Goal: Task Accomplishment & Management: Manage account settings

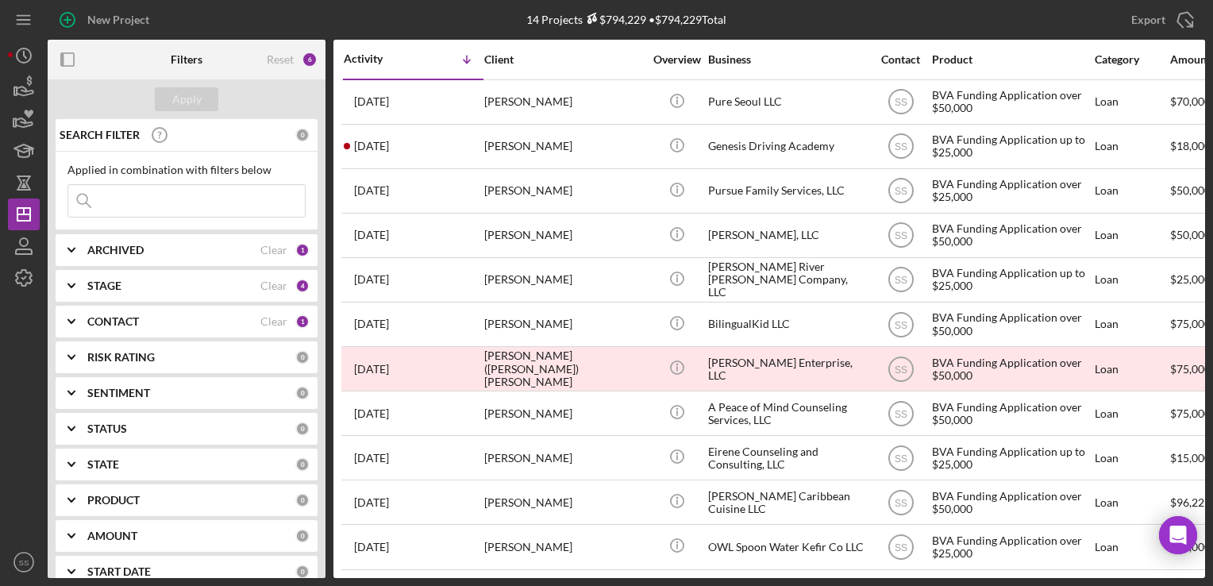
scroll to position [145, 0]
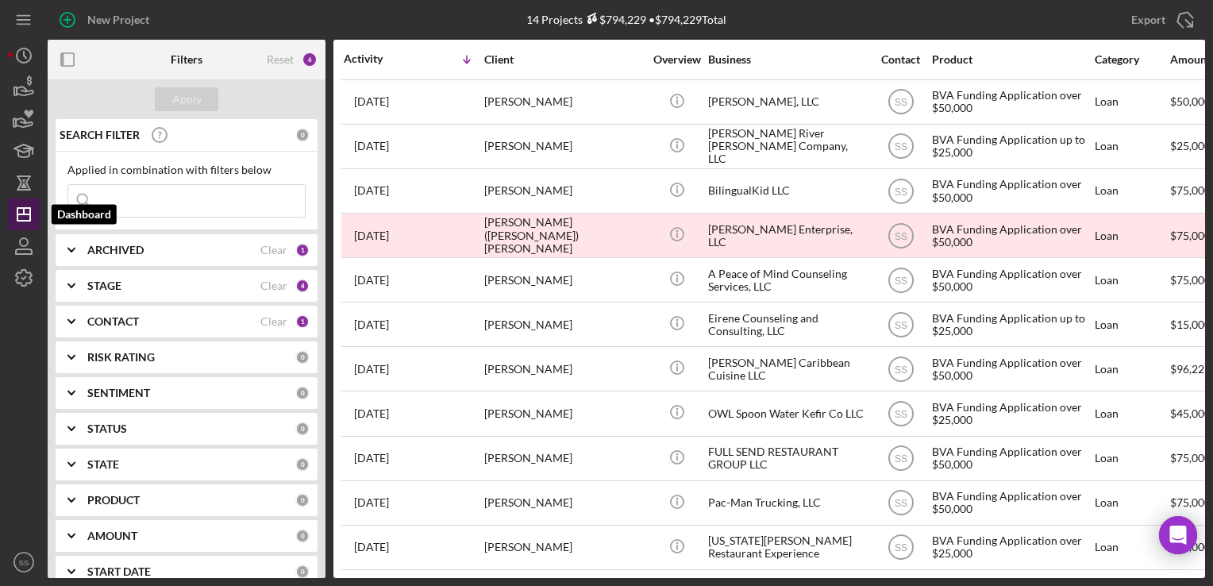
click at [17, 218] on polygon "button" at bounding box center [23, 214] width 13 height 13
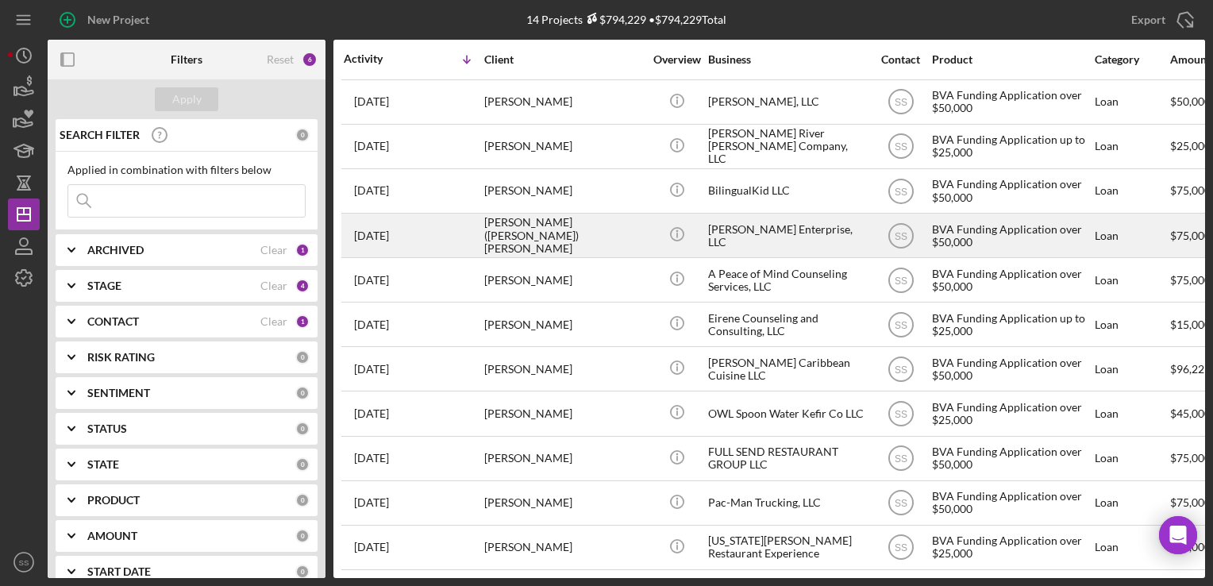
scroll to position [0, 0]
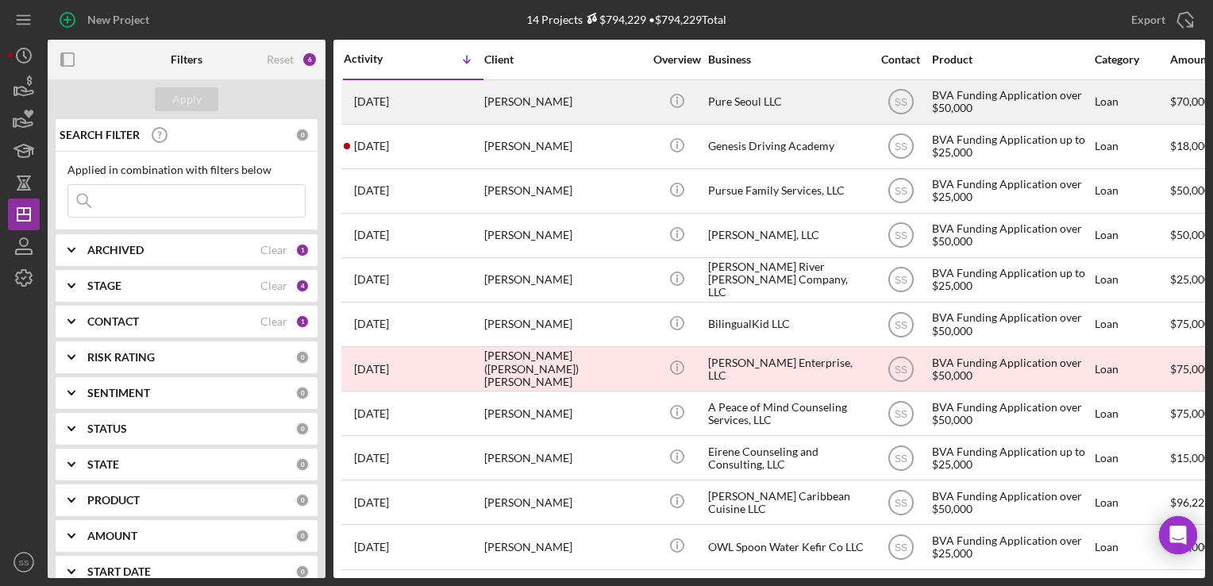
click at [515, 109] on div "[PERSON_NAME]" at bounding box center [563, 102] width 159 height 42
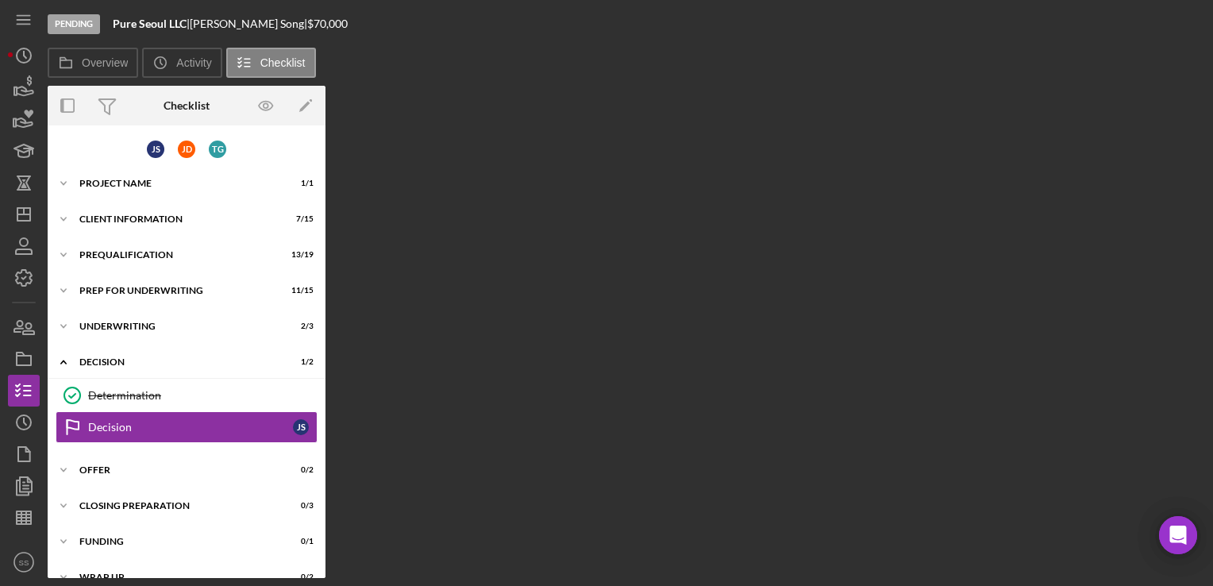
scroll to position [21, 0]
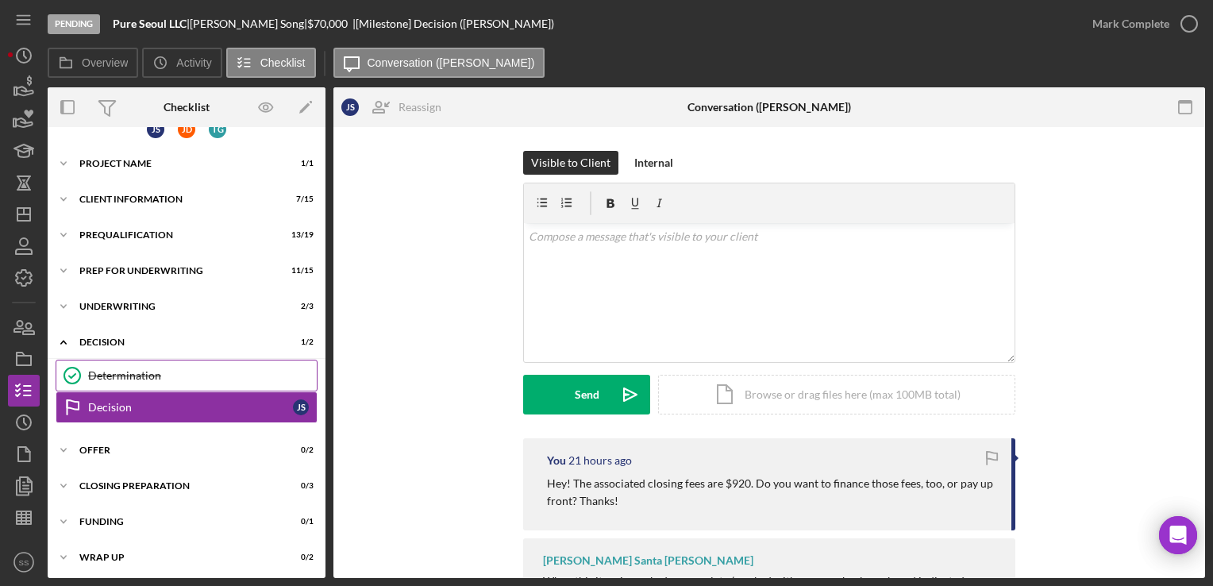
click at [149, 377] on div "Determination" at bounding box center [202, 375] width 229 height 13
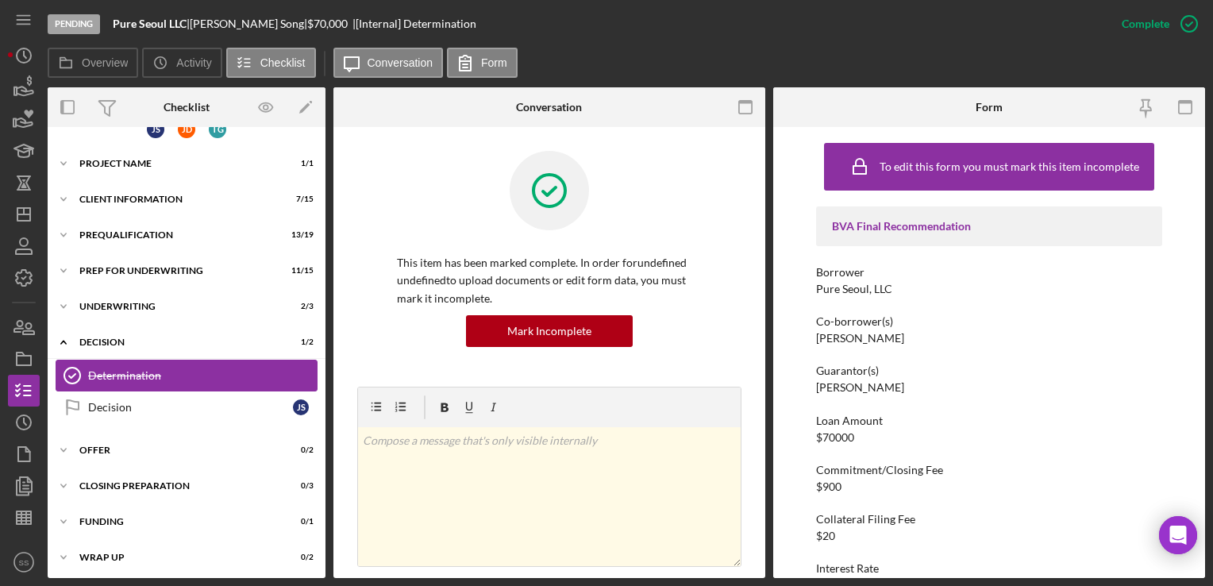
click at [179, 387] on link "Determination Determination" at bounding box center [187, 376] width 262 height 32
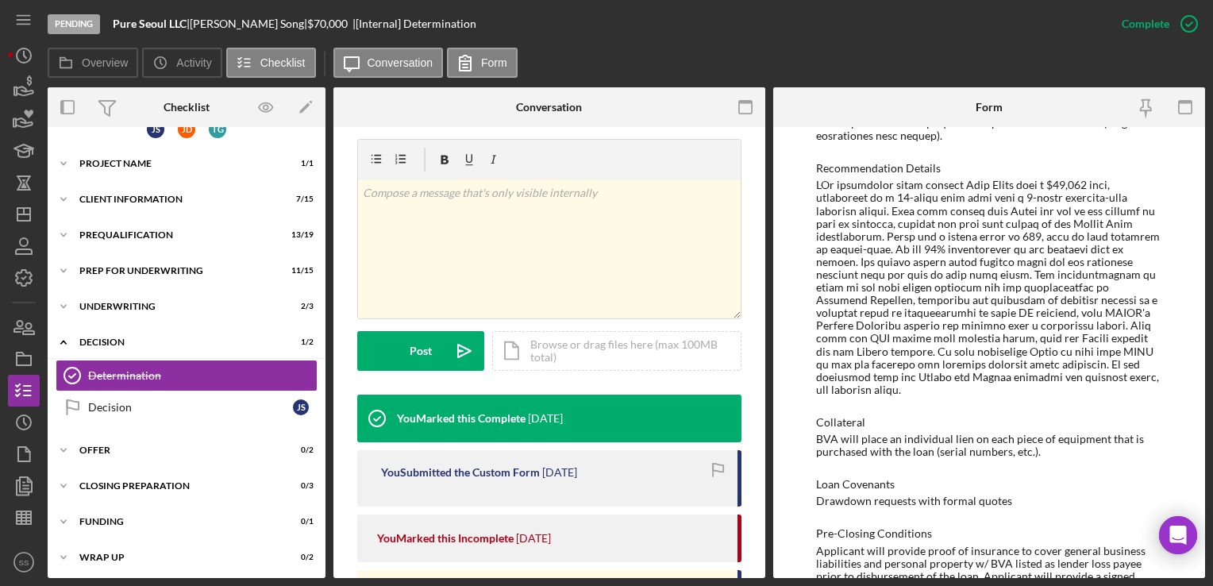
scroll to position [1328, 0]
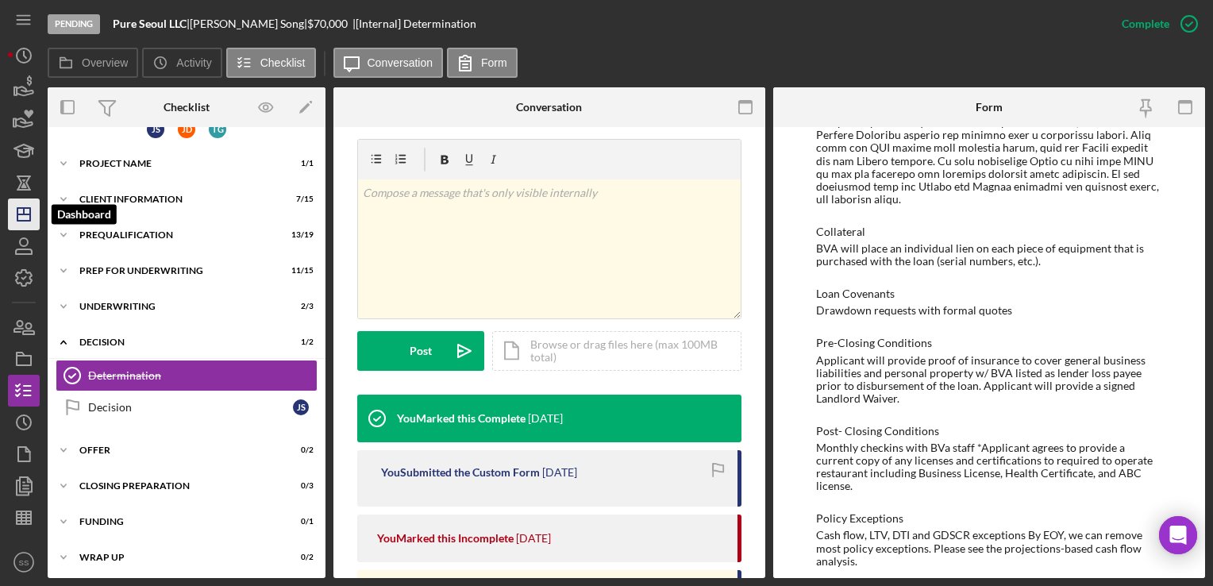
click at [13, 214] on icon "Icon/Dashboard" at bounding box center [24, 215] width 40 height 40
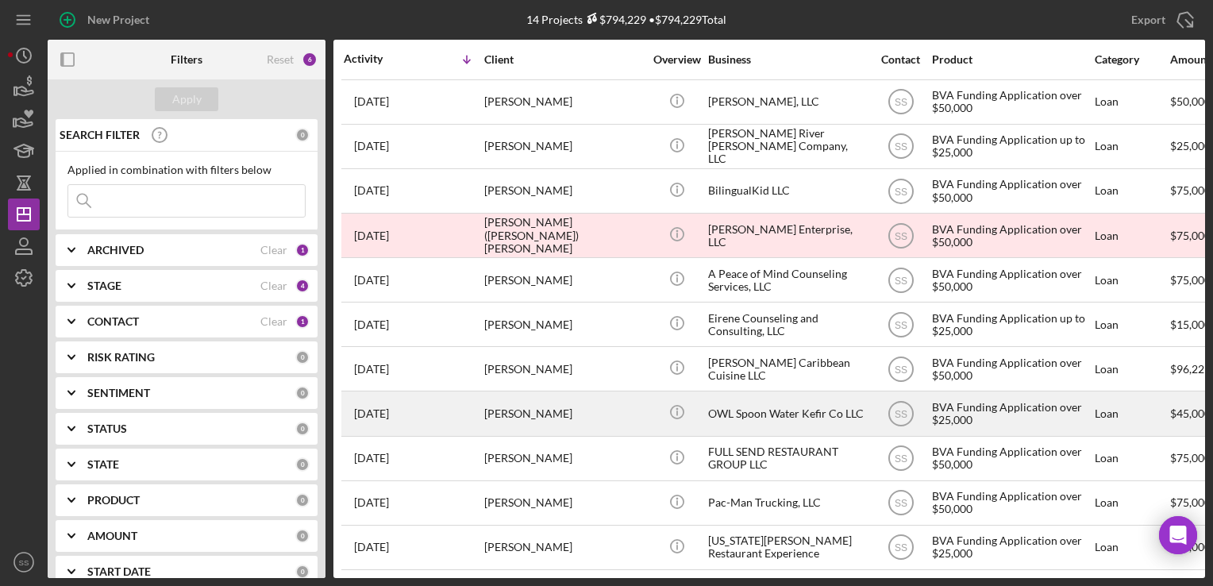
scroll to position [145, 0]
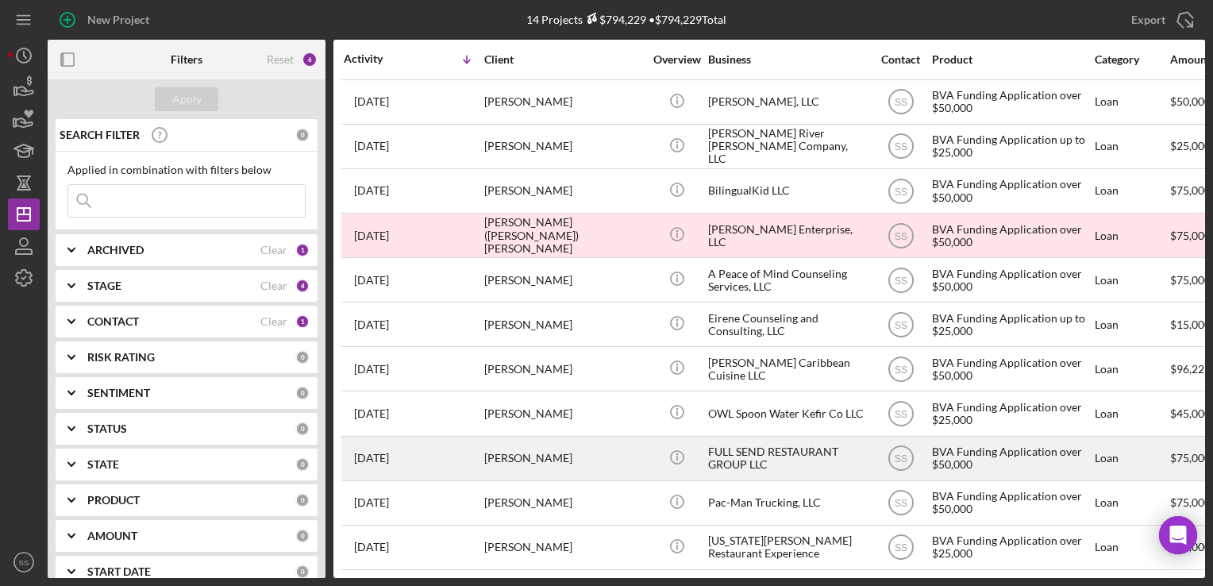
click at [507, 446] on div "[PERSON_NAME]" at bounding box center [563, 459] width 159 height 42
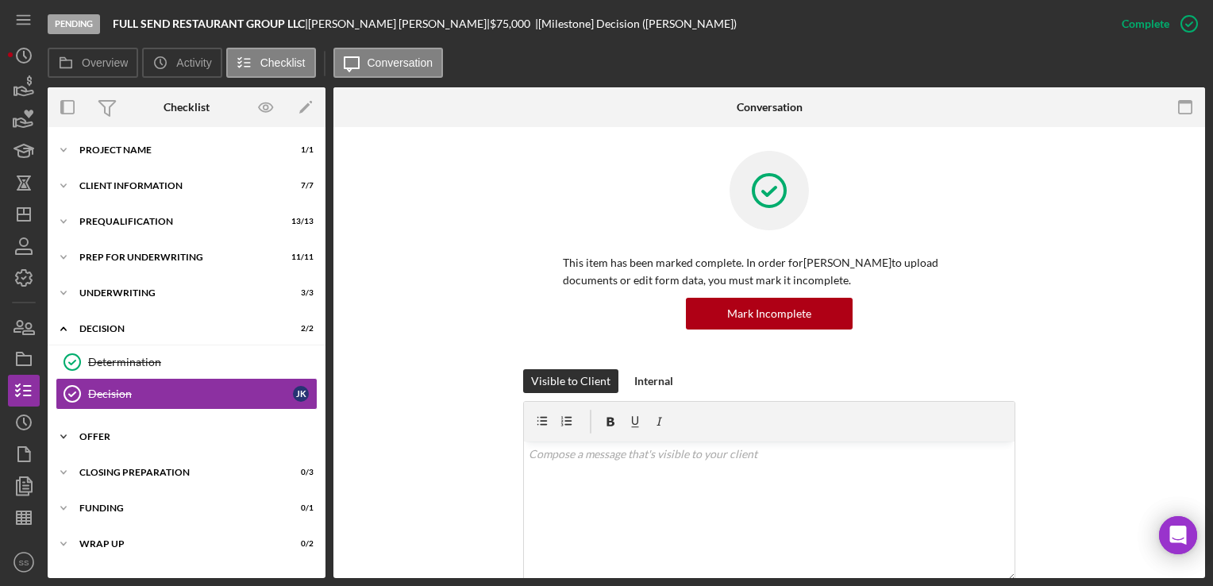
click at [165, 436] on div "Offer" at bounding box center [192, 437] width 226 height 10
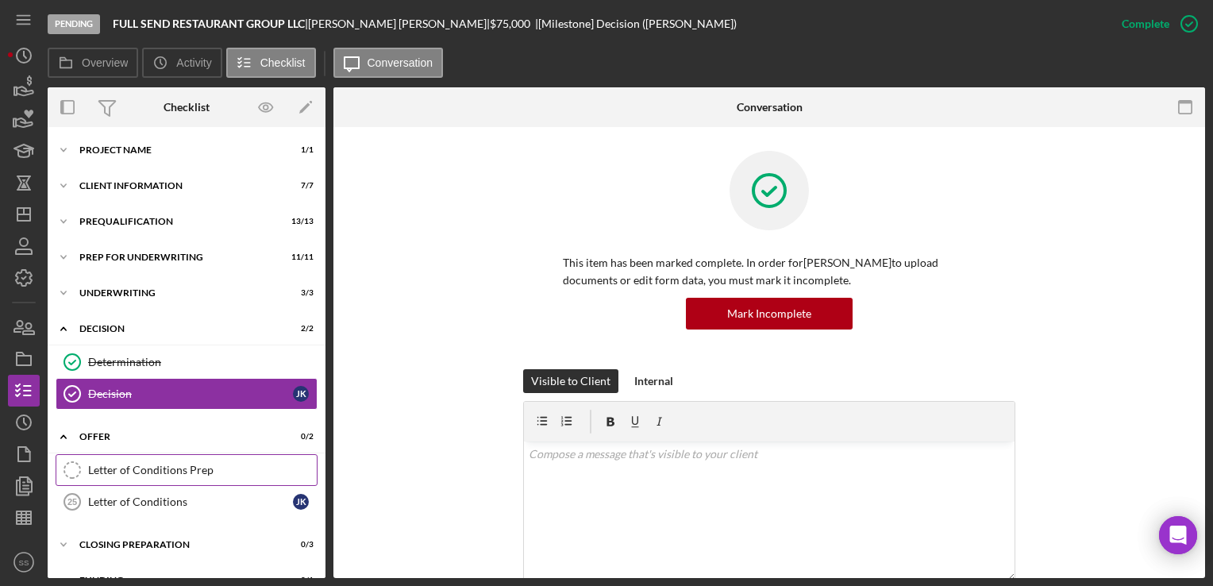
click at [158, 472] on div "Letter of Conditions Prep" at bounding box center [202, 470] width 229 height 13
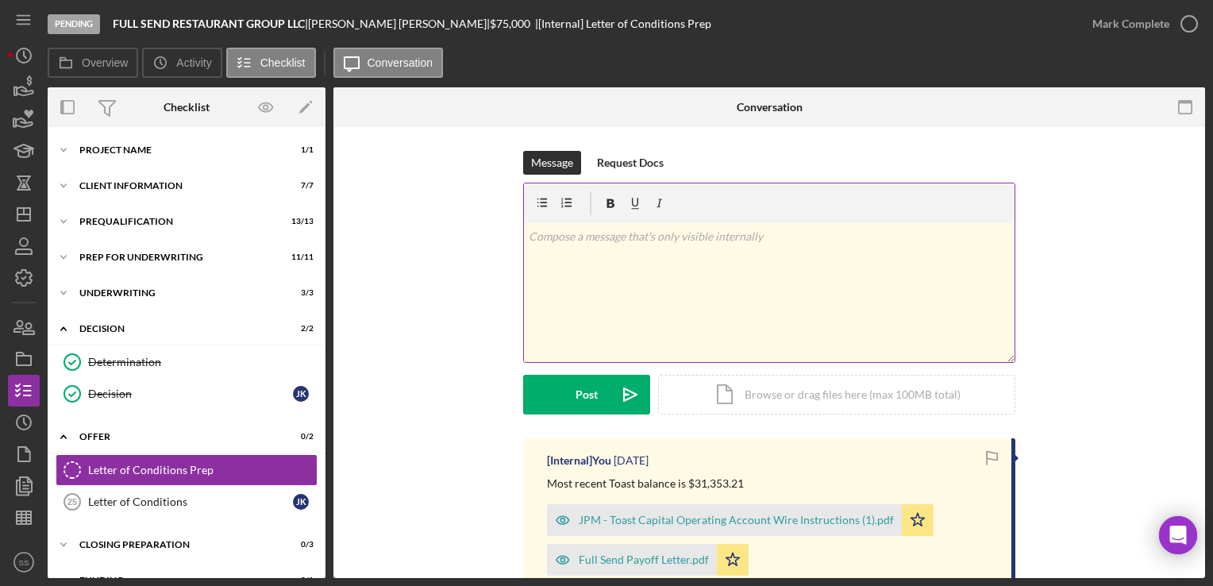
click at [789, 287] on div "v Color teal Color pink Remove color Add row above Add row below Add column bef…" at bounding box center [769, 292] width 491 height 139
click at [785, 406] on div "Icon/Document Browse or drag files here (max 100MB total) Tap to choose files o…" at bounding box center [836, 392] width 357 height 40
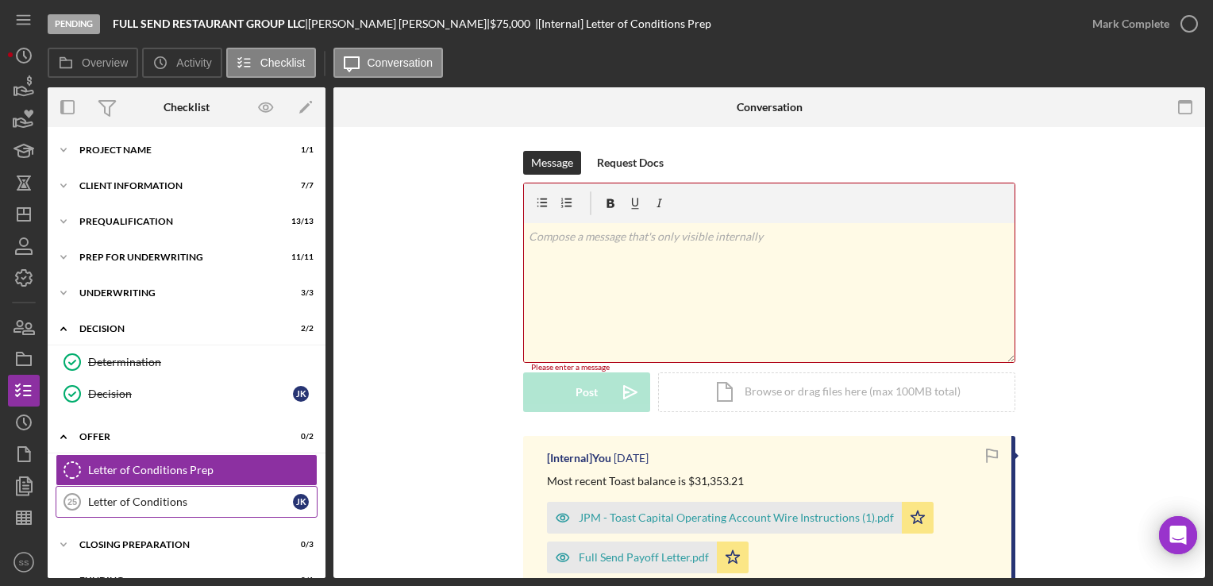
click at [152, 489] on link "Letter of Conditions 25 Letter of Conditions J K" at bounding box center [187, 502] width 262 height 32
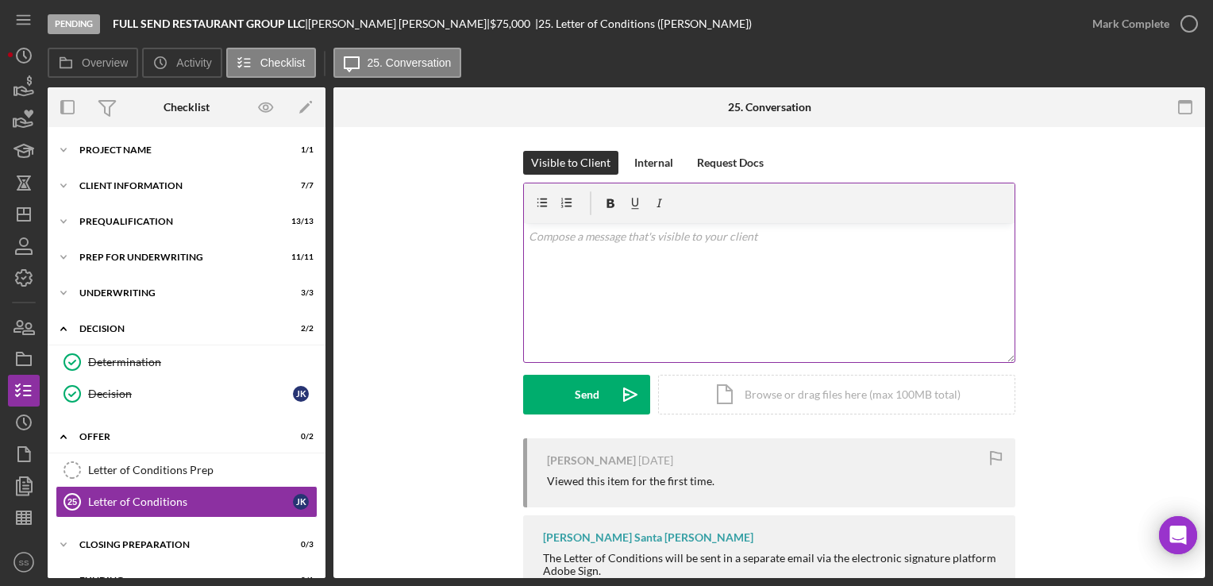
click at [774, 303] on div "v Color teal Color pink Remove color Add row above Add row below Add column bef…" at bounding box center [769, 292] width 491 height 139
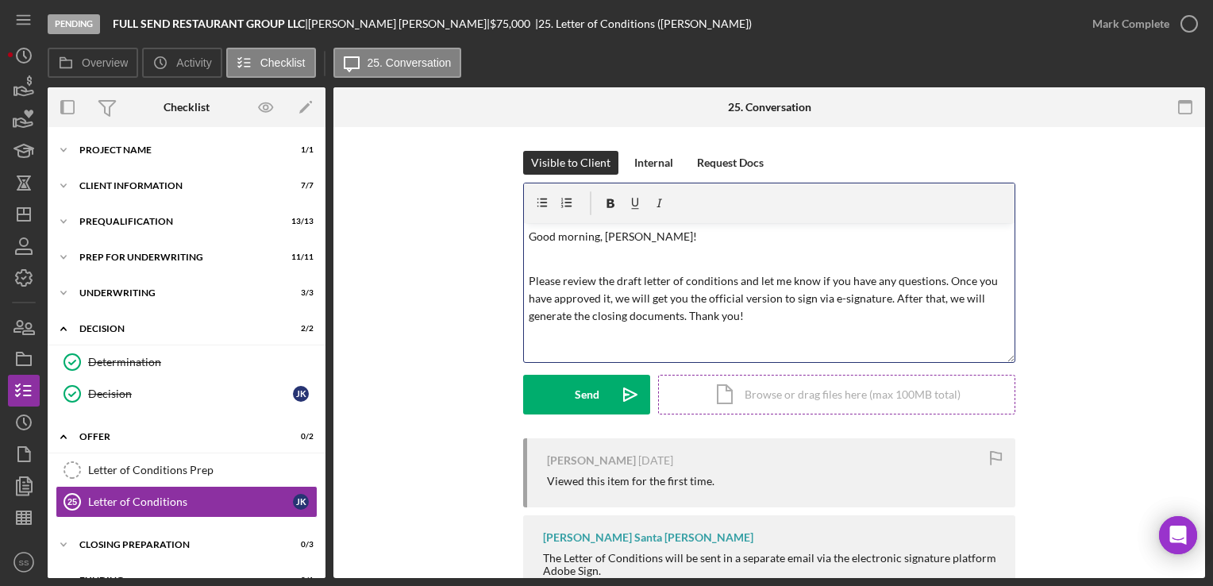
click at [740, 398] on div "Icon/Document Browse or drag files here (max 100MB total) Tap to choose files o…" at bounding box center [836, 395] width 357 height 40
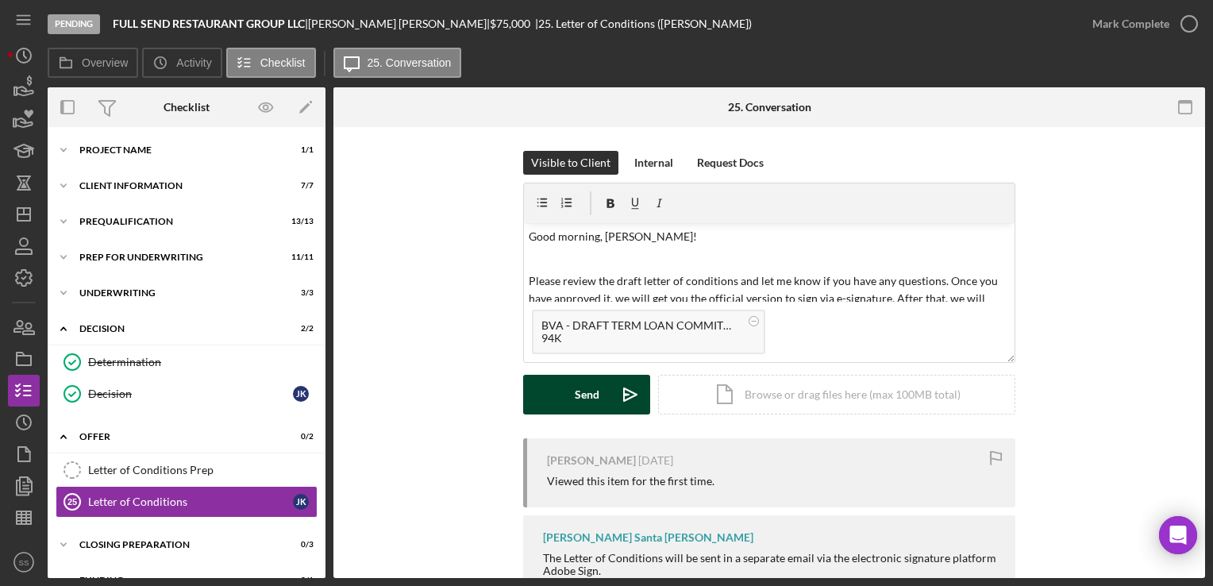
click at [599, 403] on button "Send Icon/icon-invite-send" at bounding box center [586, 395] width 127 height 40
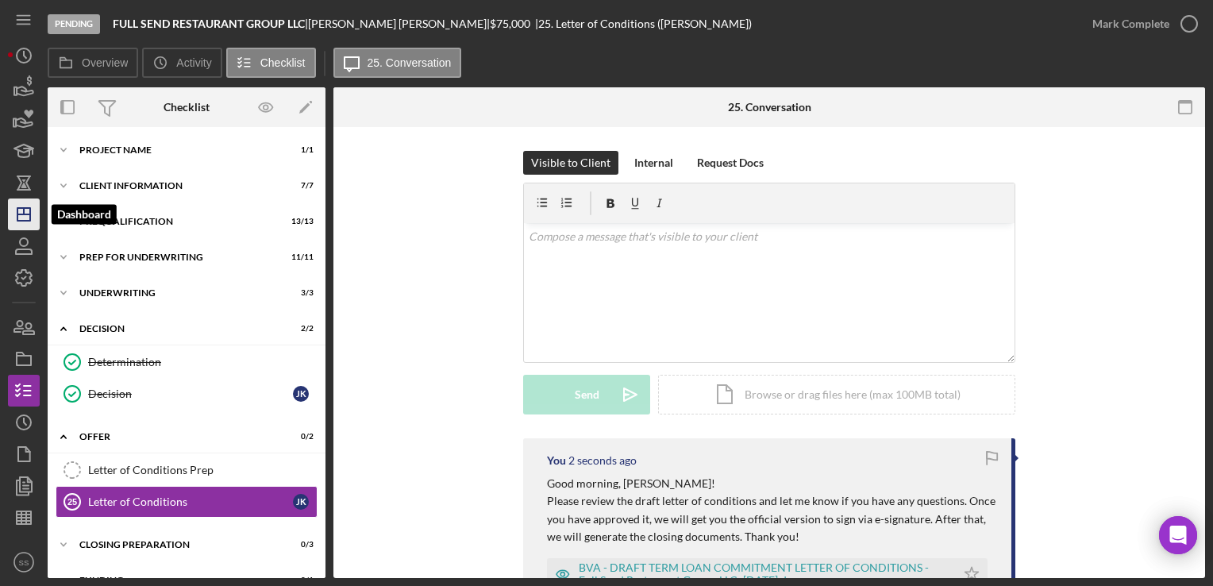
click at [22, 220] on polygon "button" at bounding box center [23, 214] width 13 height 13
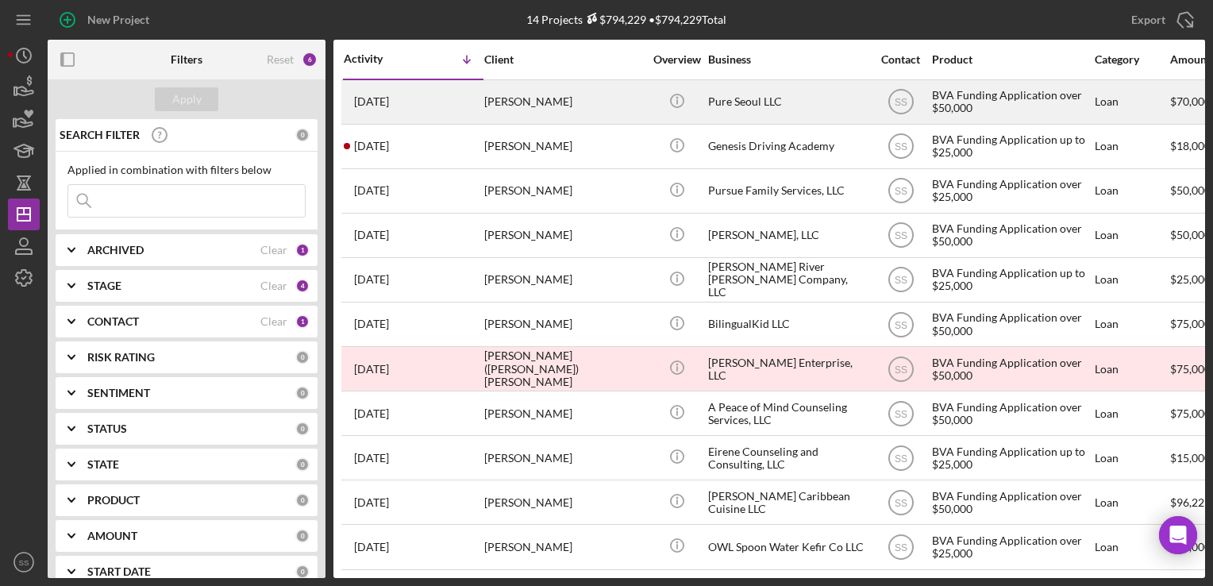
click at [530, 109] on div "[PERSON_NAME]" at bounding box center [563, 102] width 159 height 42
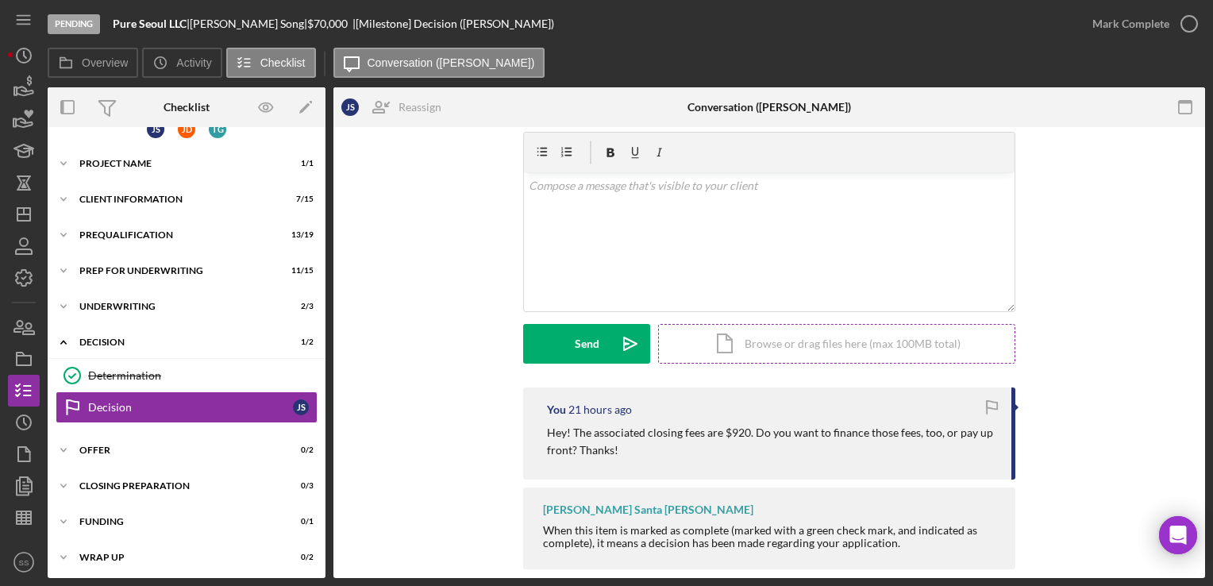
scroll to position [73, 0]
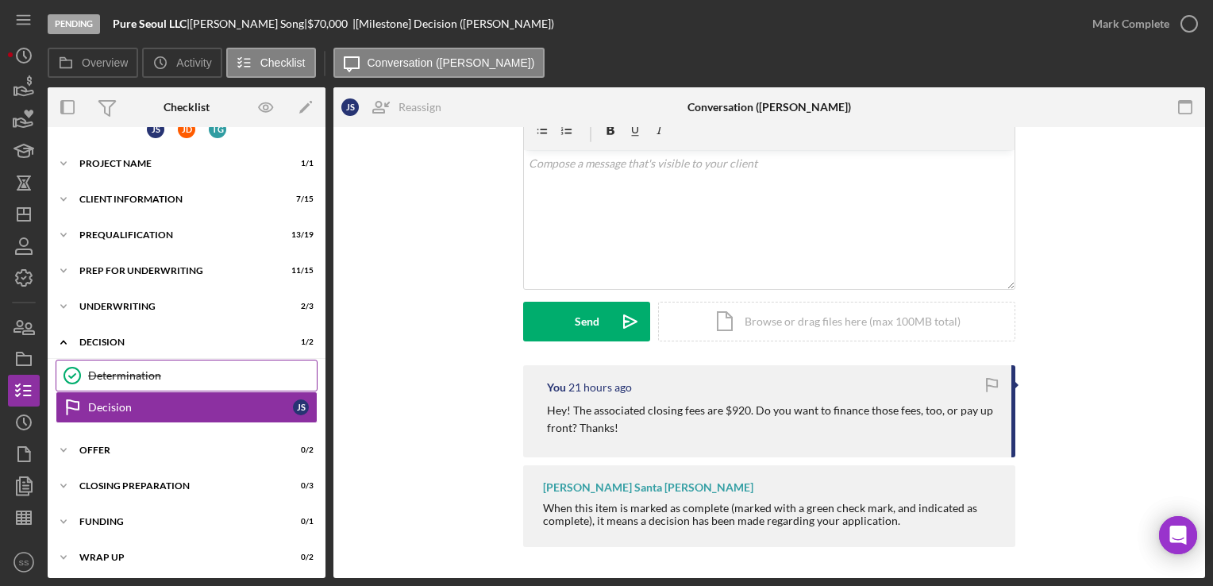
click at [137, 364] on link "Determination Determination" at bounding box center [187, 376] width 262 height 32
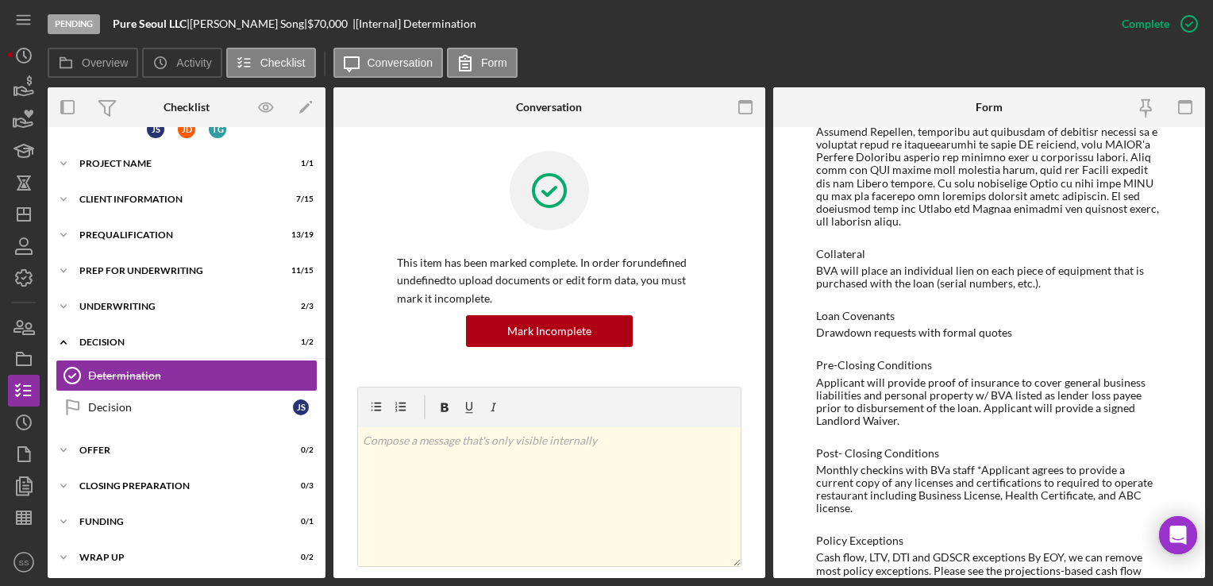
scroll to position [1328, 0]
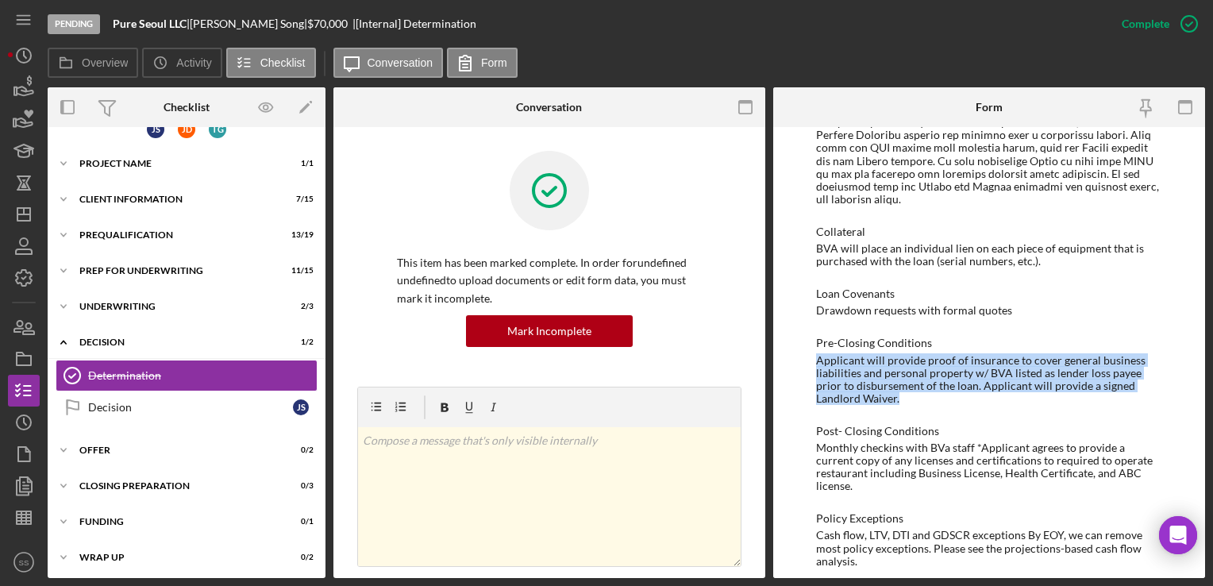
drag, startPoint x: 917, startPoint y: 387, endPoint x: 814, endPoint y: 346, distance: 110.9
click at [814, 346] on div "To edit this form you must mark this item incomplete BVA Final Recommendation B…" at bounding box center [989, 352] width 432 height 451
drag, startPoint x: 814, startPoint y: 346, endPoint x: 854, endPoint y: 348, distance: 40.5
copy div "Applicant will provide proof of insurance to cover general business liabilities…"
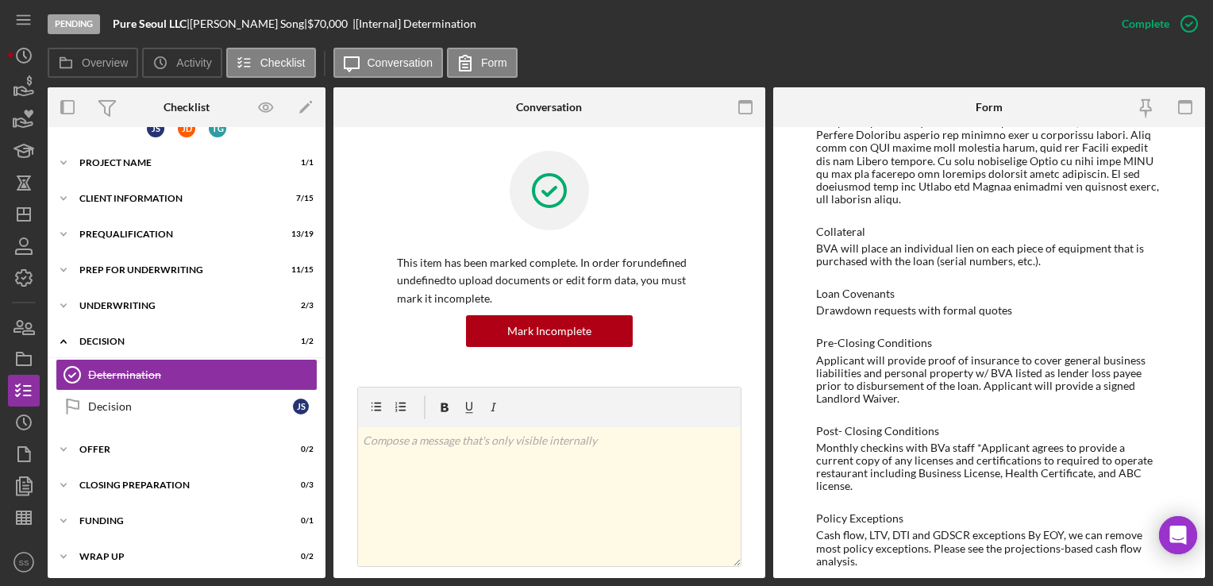
click at [870, 471] on div "Monthly checkins with BVa staff *Applicant agrees to provide a current copy of …" at bounding box center [988, 467] width 345 height 51
click at [866, 475] on div "Monthly checkins with BVa staff *Applicant agrees to provide a current copy of …" at bounding box center [988, 467] width 345 height 51
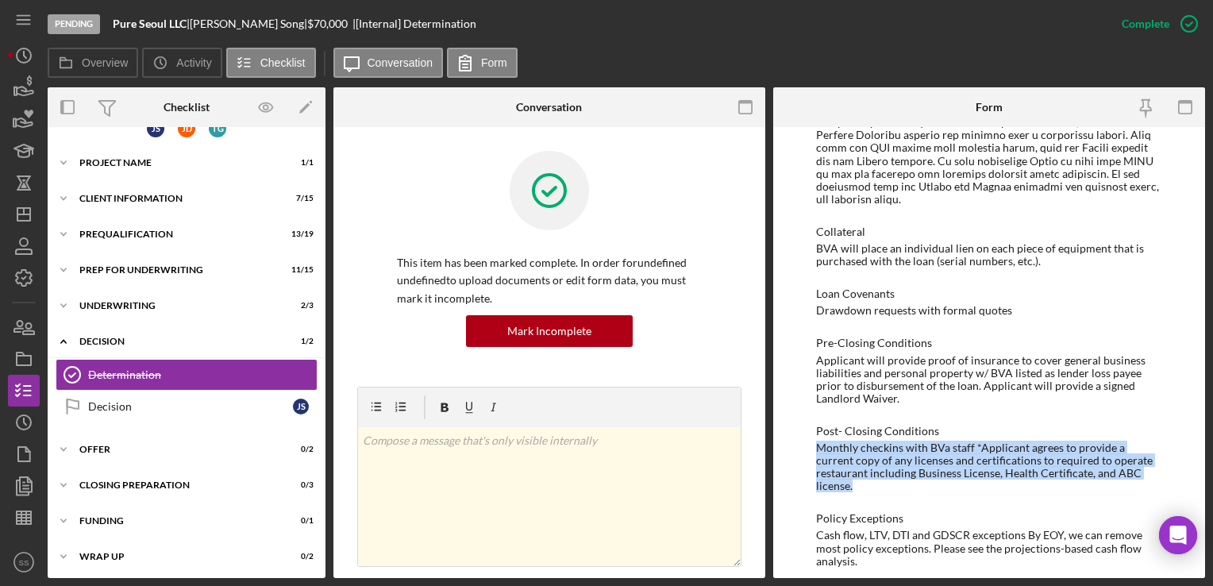
drag, startPoint x: 863, startPoint y: 475, endPoint x: 811, endPoint y: 437, distance: 64.8
click at [811, 437] on div "To edit this form you must mark this item incomplete BVA Final Recommendation B…" at bounding box center [989, 352] width 432 height 451
copy div "Monthly checkins with BVa staff *Applicant agrees to provide a current copy of …"
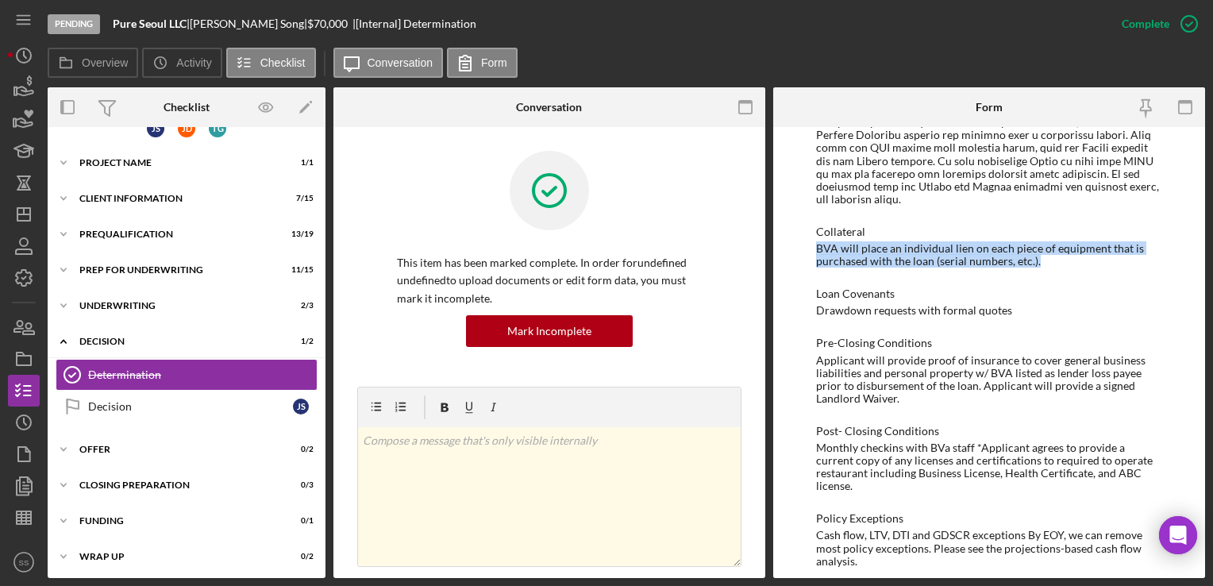
drag, startPoint x: 1056, startPoint y: 245, endPoint x: 816, endPoint y: 237, distance: 239.9
click at [816, 242] on div "BVA will place an individual lien on each piece of equipment that is purchased …" at bounding box center [988, 254] width 345 height 25
drag, startPoint x: 816, startPoint y: 237, endPoint x: 839, endPoint y: 234, distance: 23.2
copy div "BVA will place an individual lien on each piece of equipment that is purchased …"
click at [33, 202] on icon "Icon/Dashboard" at bounding box center [24, 215] width 40 height 40
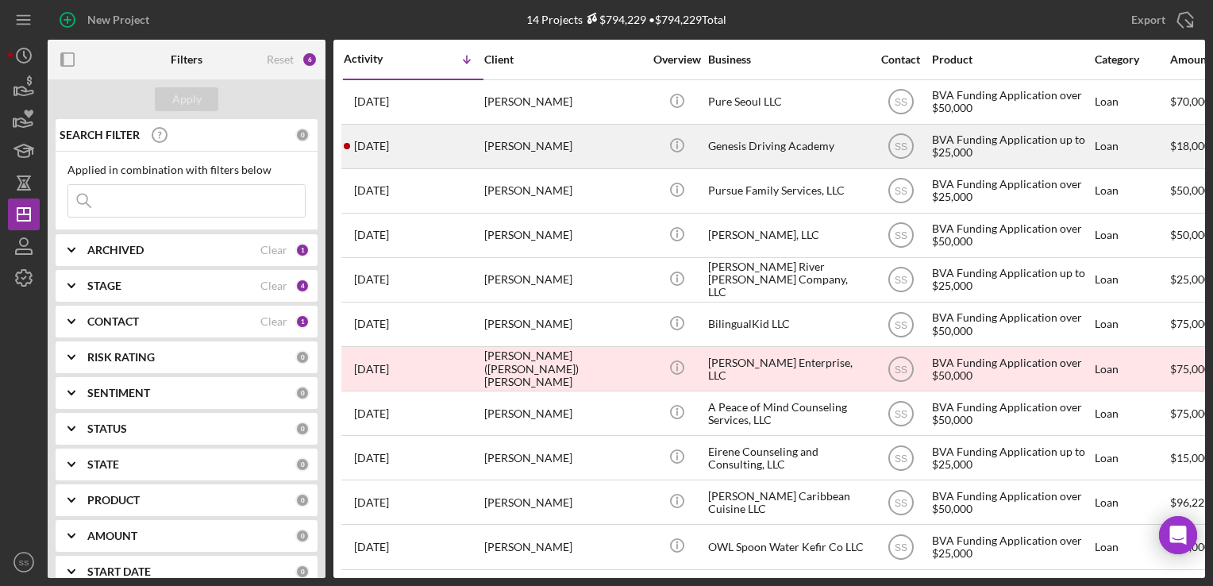
scroll to position [145, 0]
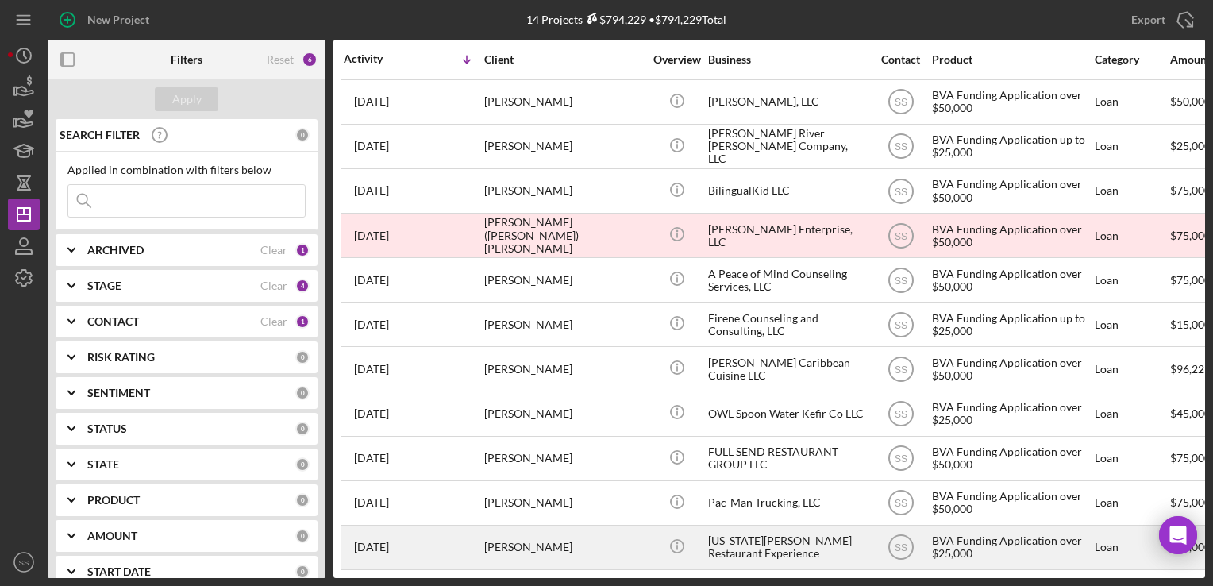
click at [499, 536] on div "[PERSON_NAME]" at bounding box center [563, 548] width 159 height 42
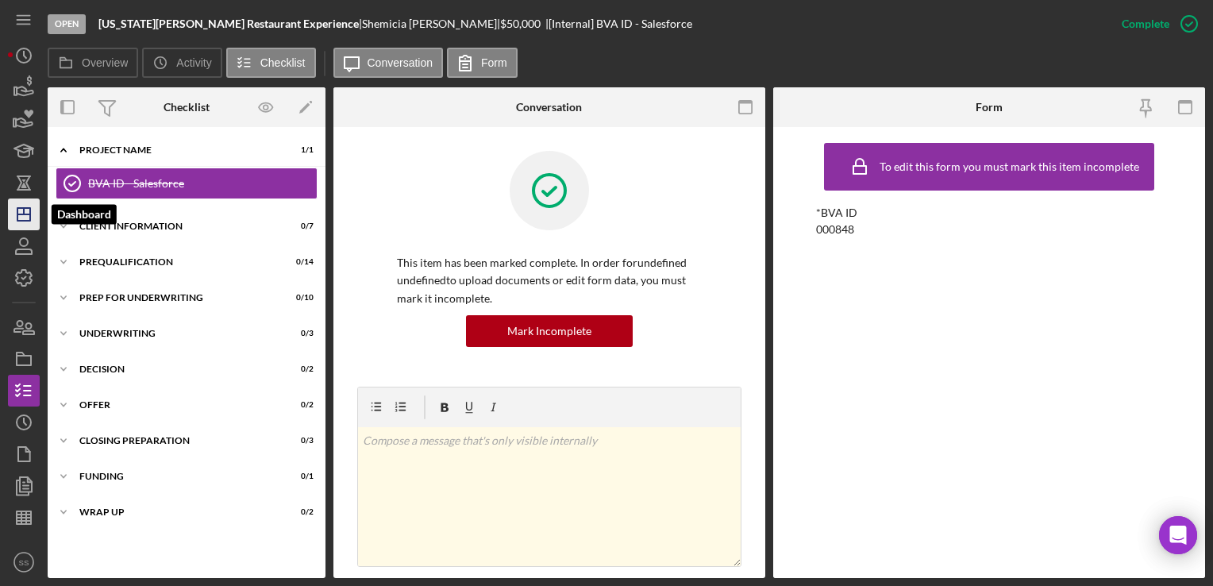
click at [22, 208] on polygon "button" at bounding box center [23, 214] width 13 height 13
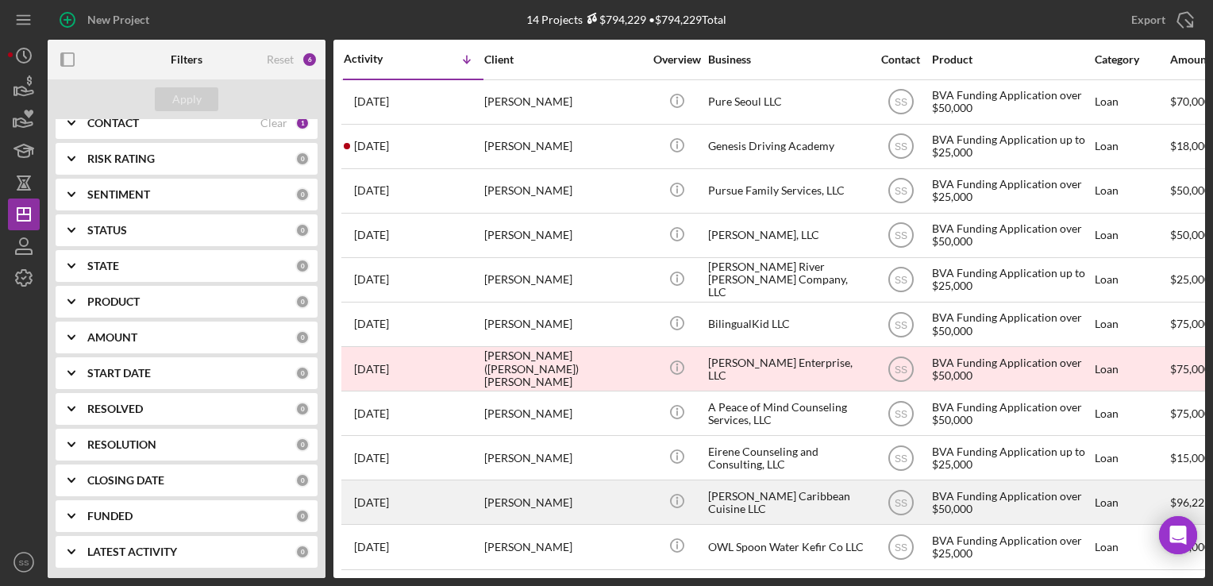
scroll to position [0, 3]
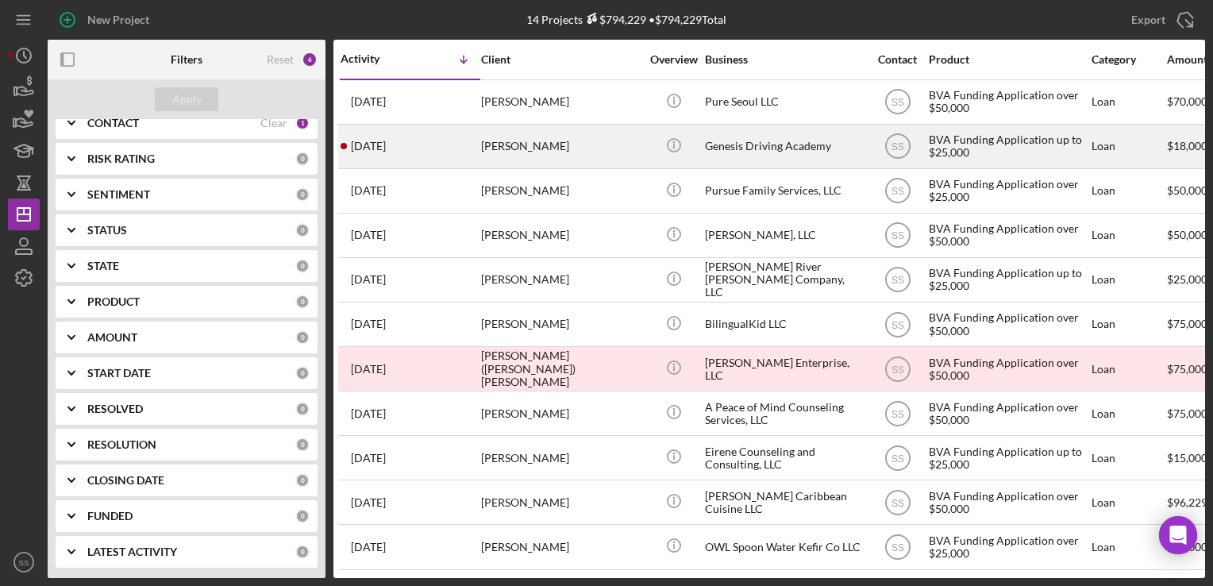
click at [513, 167] on div "[PERSON_NAME]" at bounding box center [560, 146] width 159 height 42
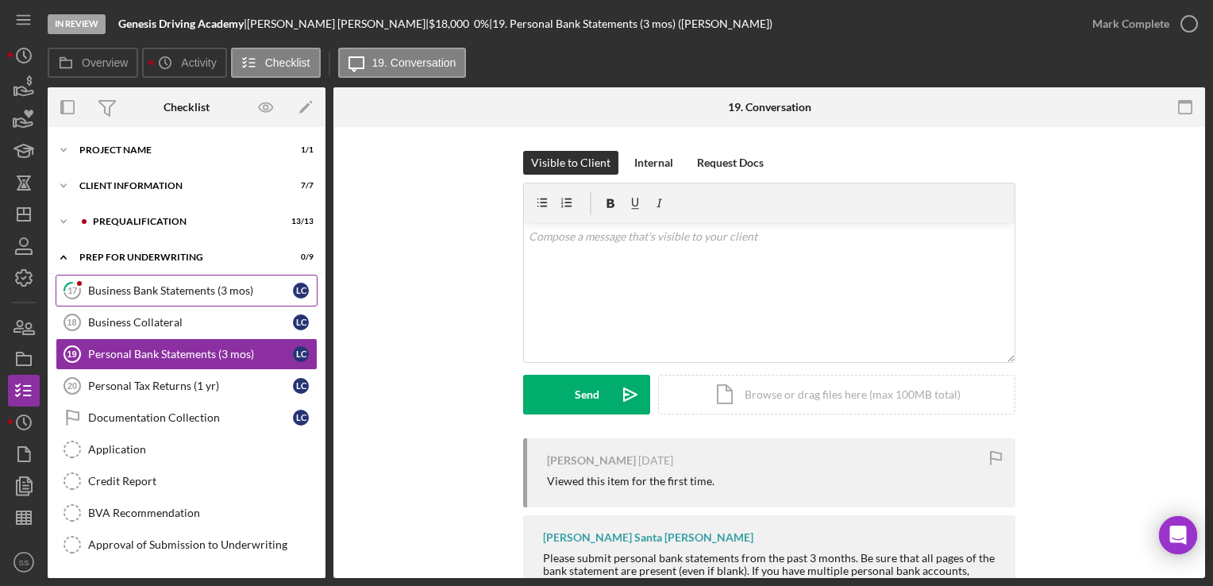
click at [165, 295] on div "Business Bank Statements (3 mos)" at bounding box center [190, 290] width 205 height 13
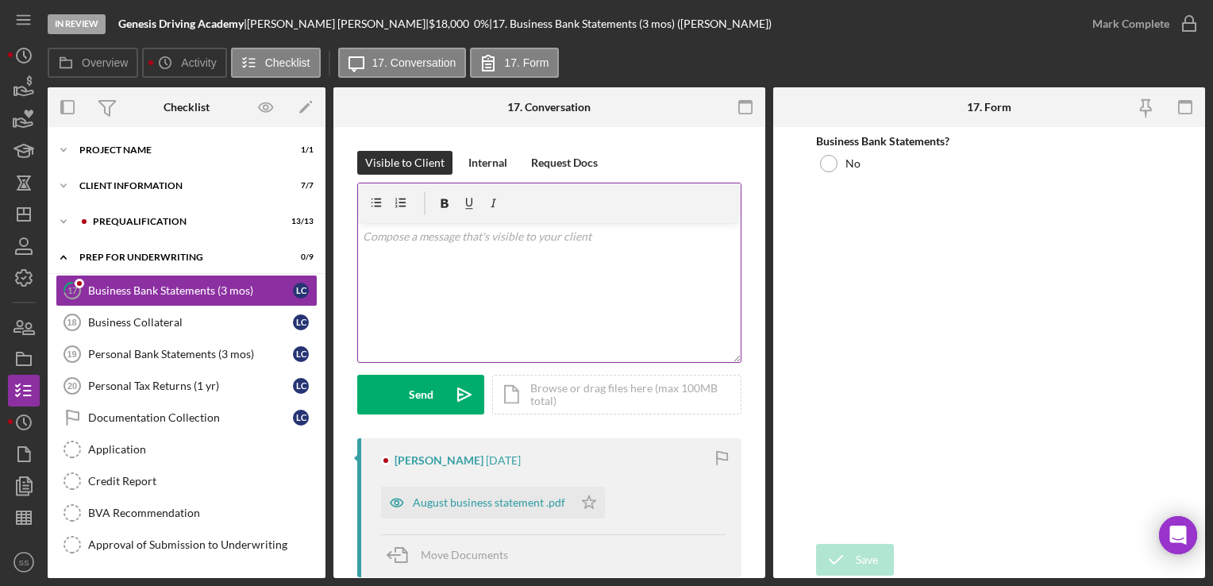
scroll to position [118, 0]
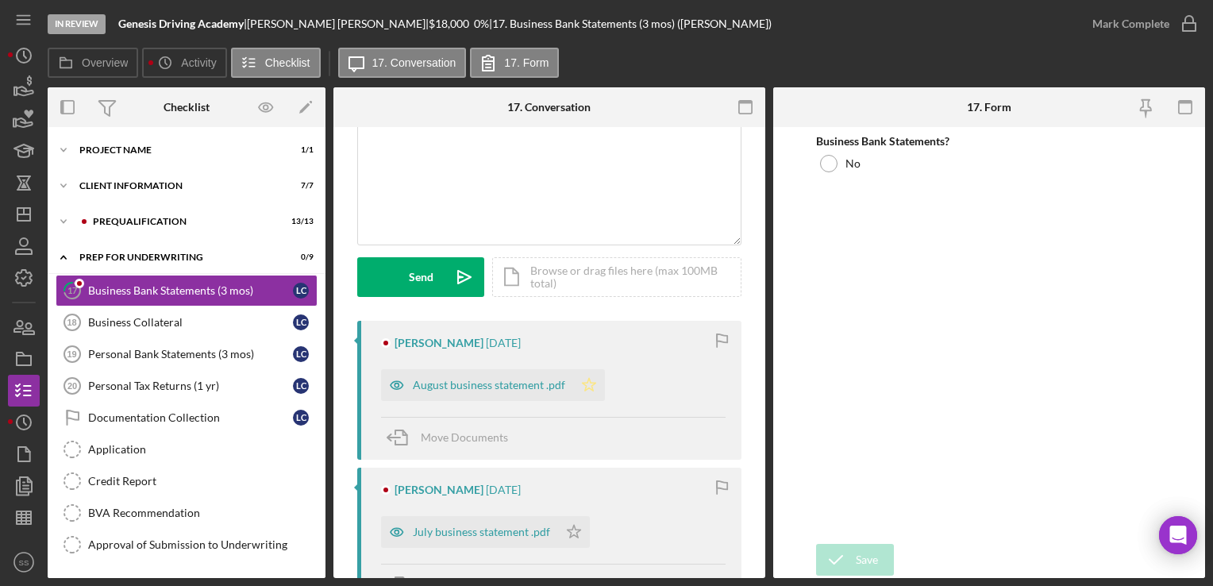
click at [584, 393] on icon "Icon/Star" at bounding box center [589, 385] width 32 height 32
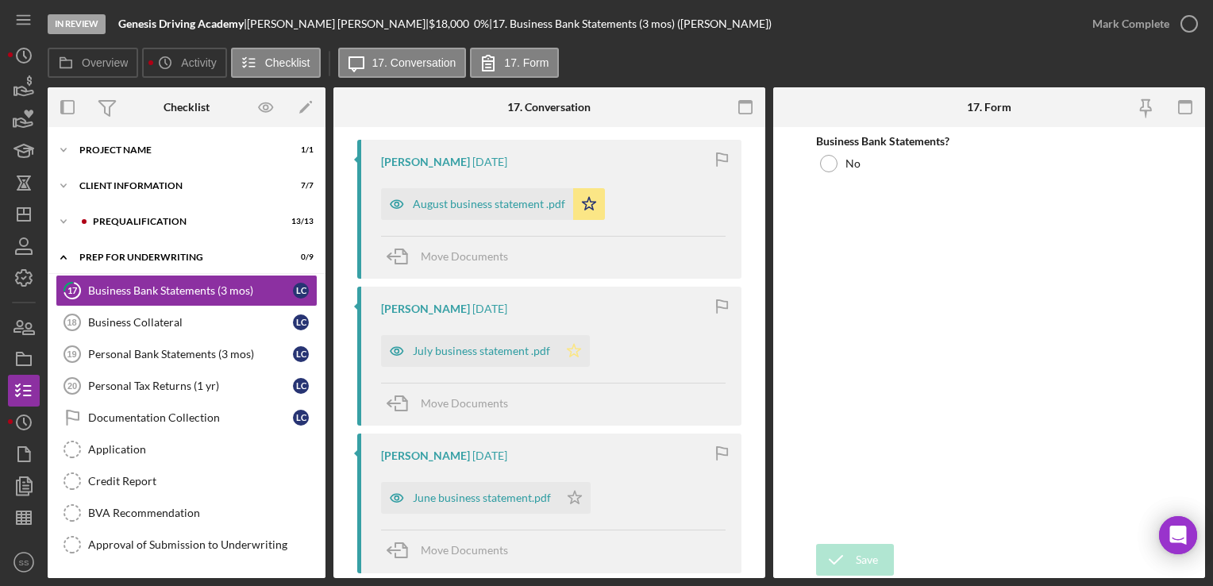
click at [576, 346] on icon "Icon/Star" at bounding box center [574, 351] width 32 height 32
click at [575, 494] on polygon "button" at bounding box center [576, 498] width 14 height 13
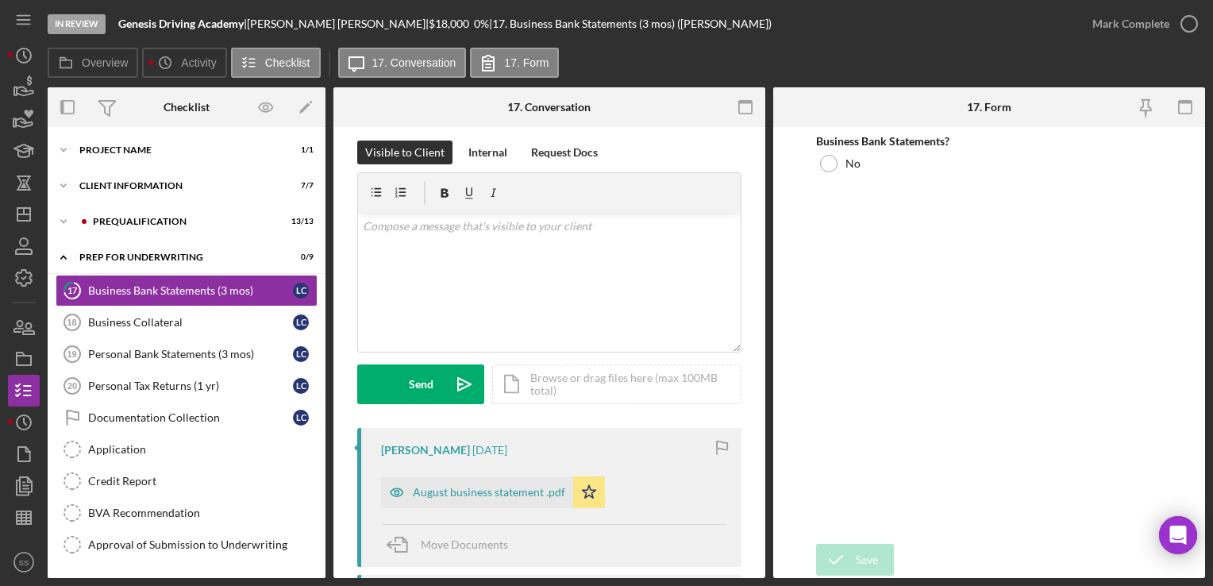
scroll to position [0, 0]
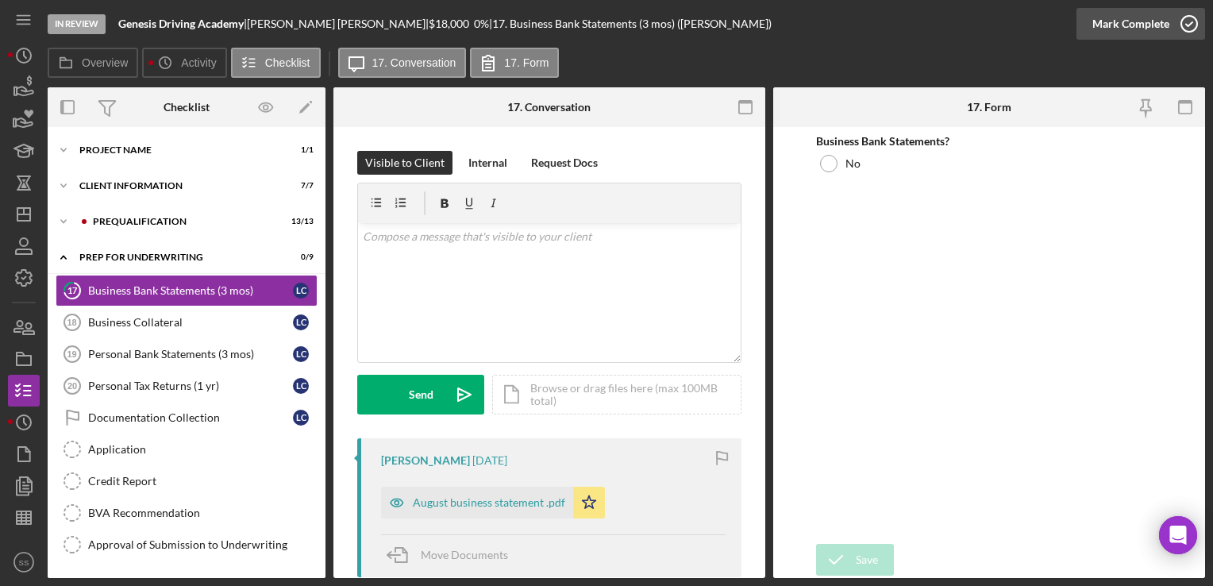
click at [1192, 31] on icon "button" at bounding box center [1190, 24] width 40 height 40
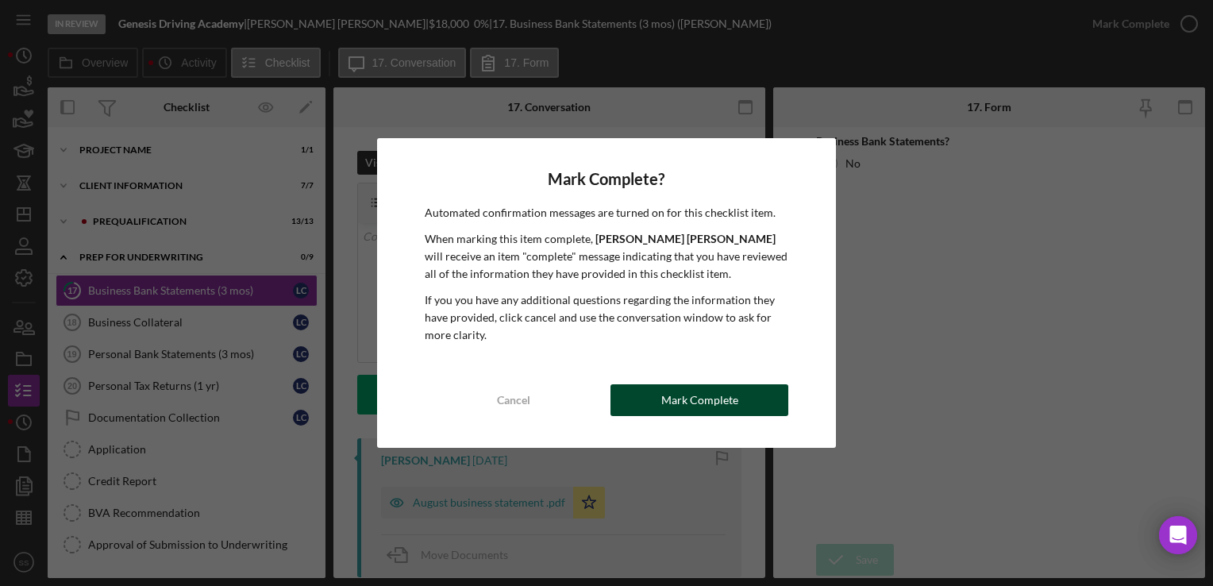
click at [660, 392] on button "Mark Complete" at bounding box center [700, 400] width 178 height 32
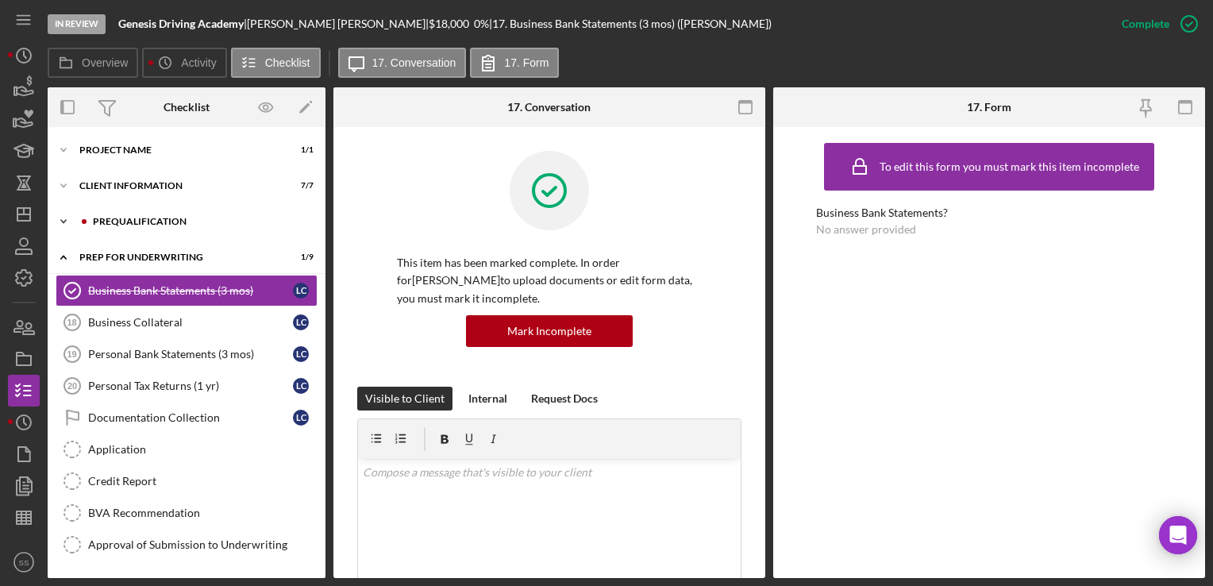
click at [97, 211] on div "Icon/Expander Prequalification 13 / 13" at bounding box center [187, 222] width 278 height 32
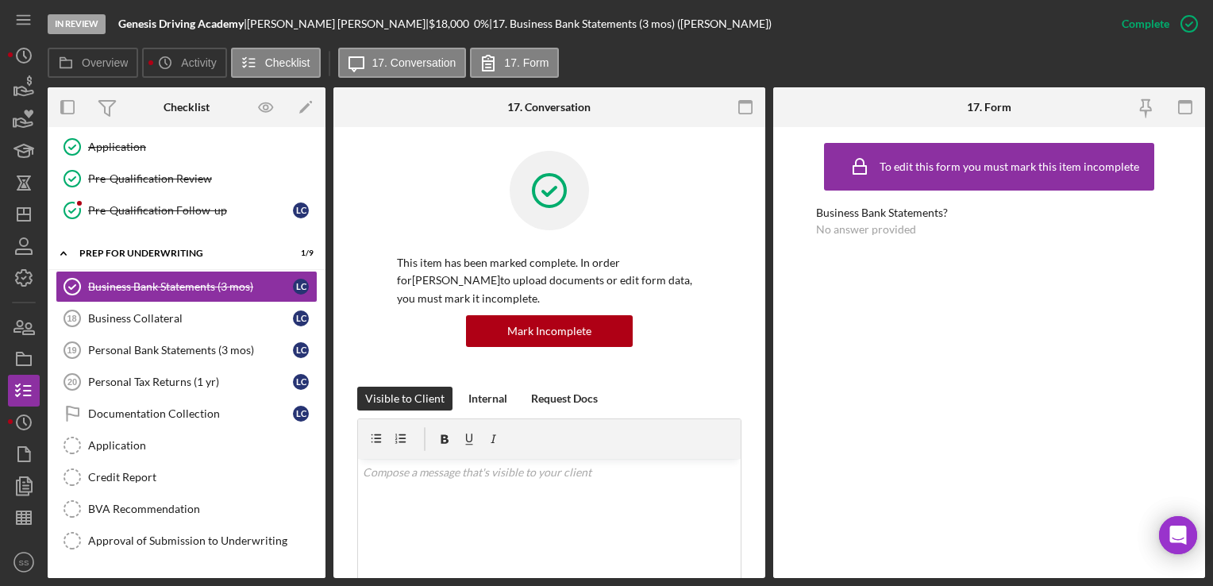
scroll to position [426, 0]
click at [195, 204] on div "Pre-Qualification Follow-up" at bounding box center [190, 210] width 205 height 13
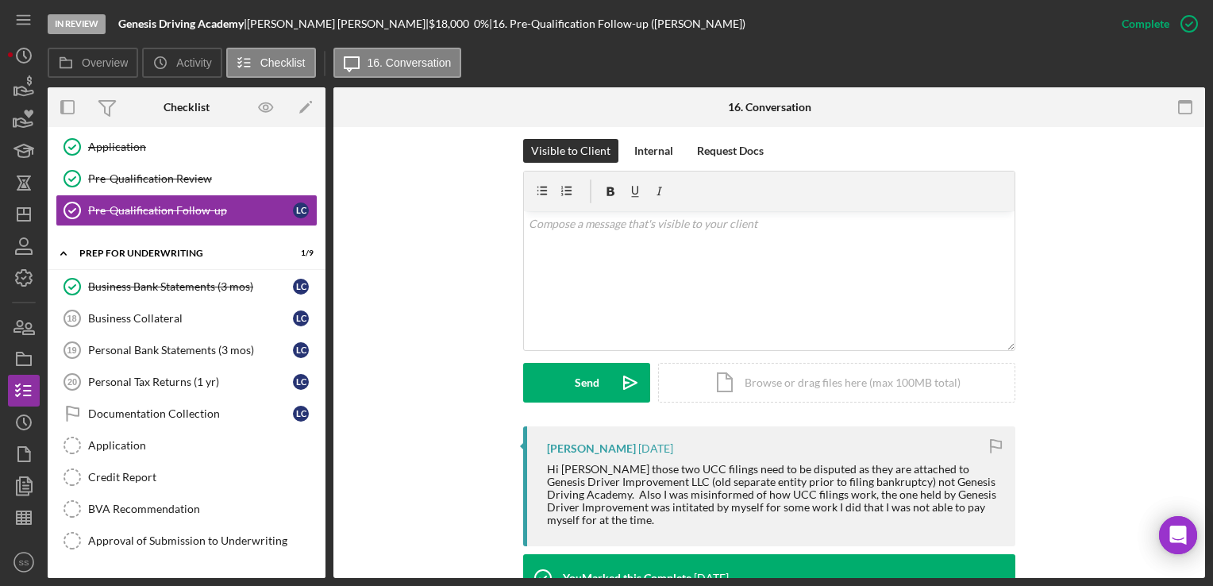
scroll to position [215, 0]
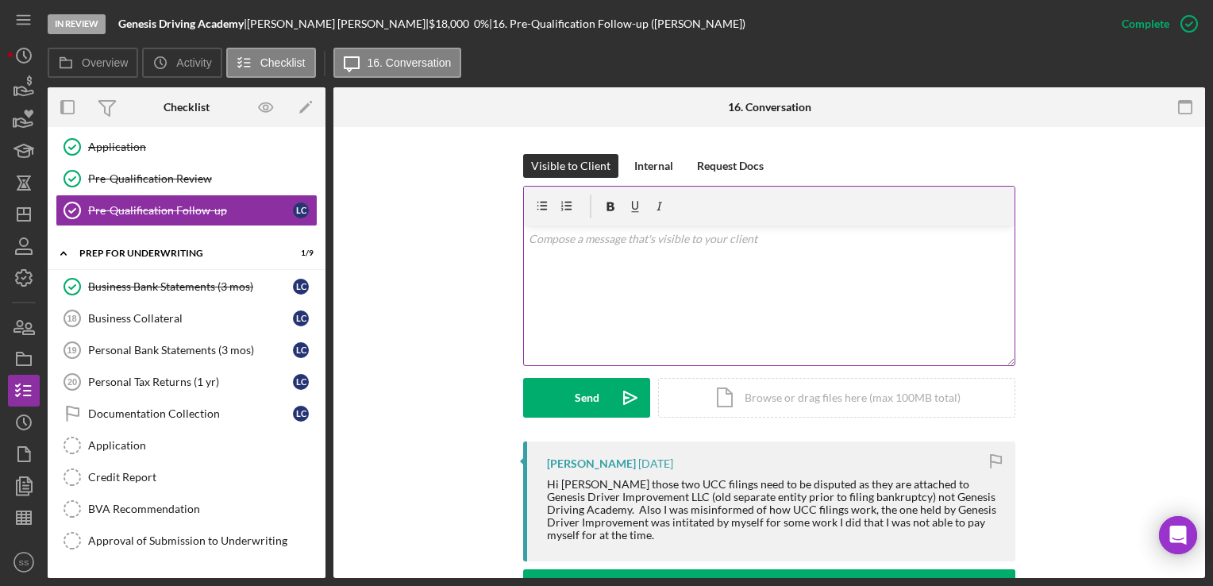
click at [705, 282] on div "v Color teal Color pink Remove color Add row above Add row below Add column bef…" at bounding box center [769, 295] width 491 height 139
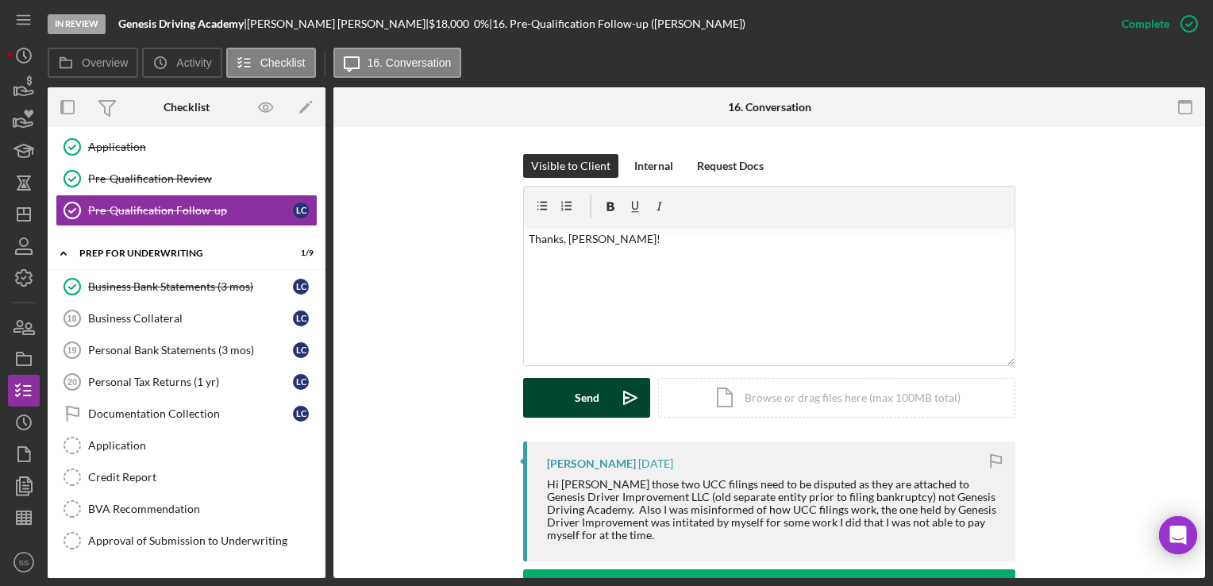
click at [600, 399] on button "Send Icon/icon-invite-send" at bounding box center [586, 398] width 127 height 40
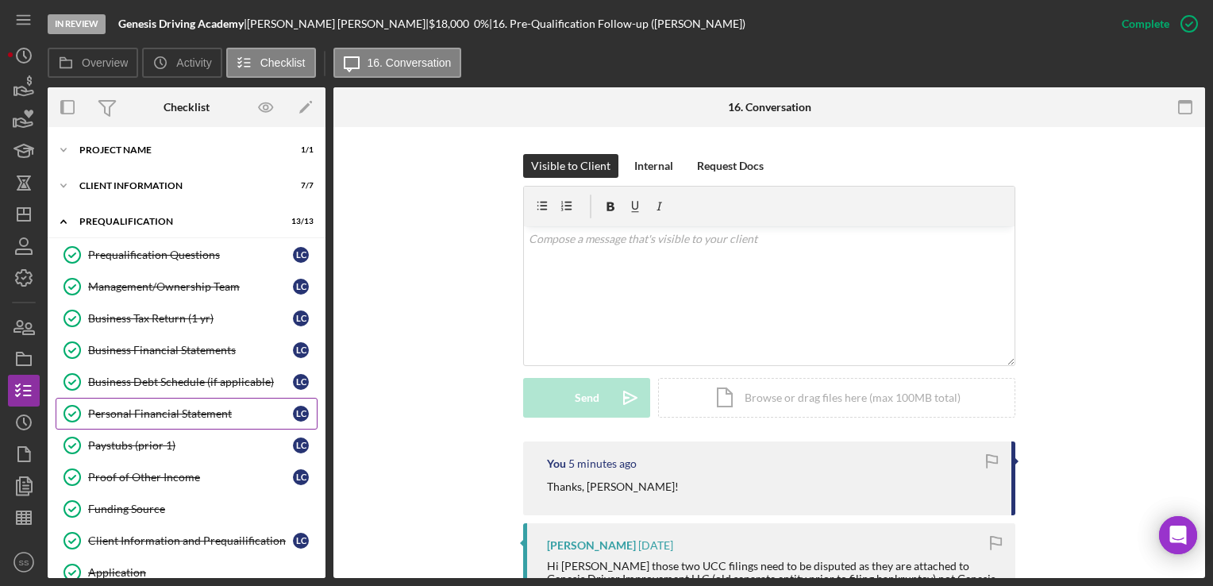
scroll to position [626, 0]
